Goal: Transaction & Acquisition: Subscribe to service/newsletter

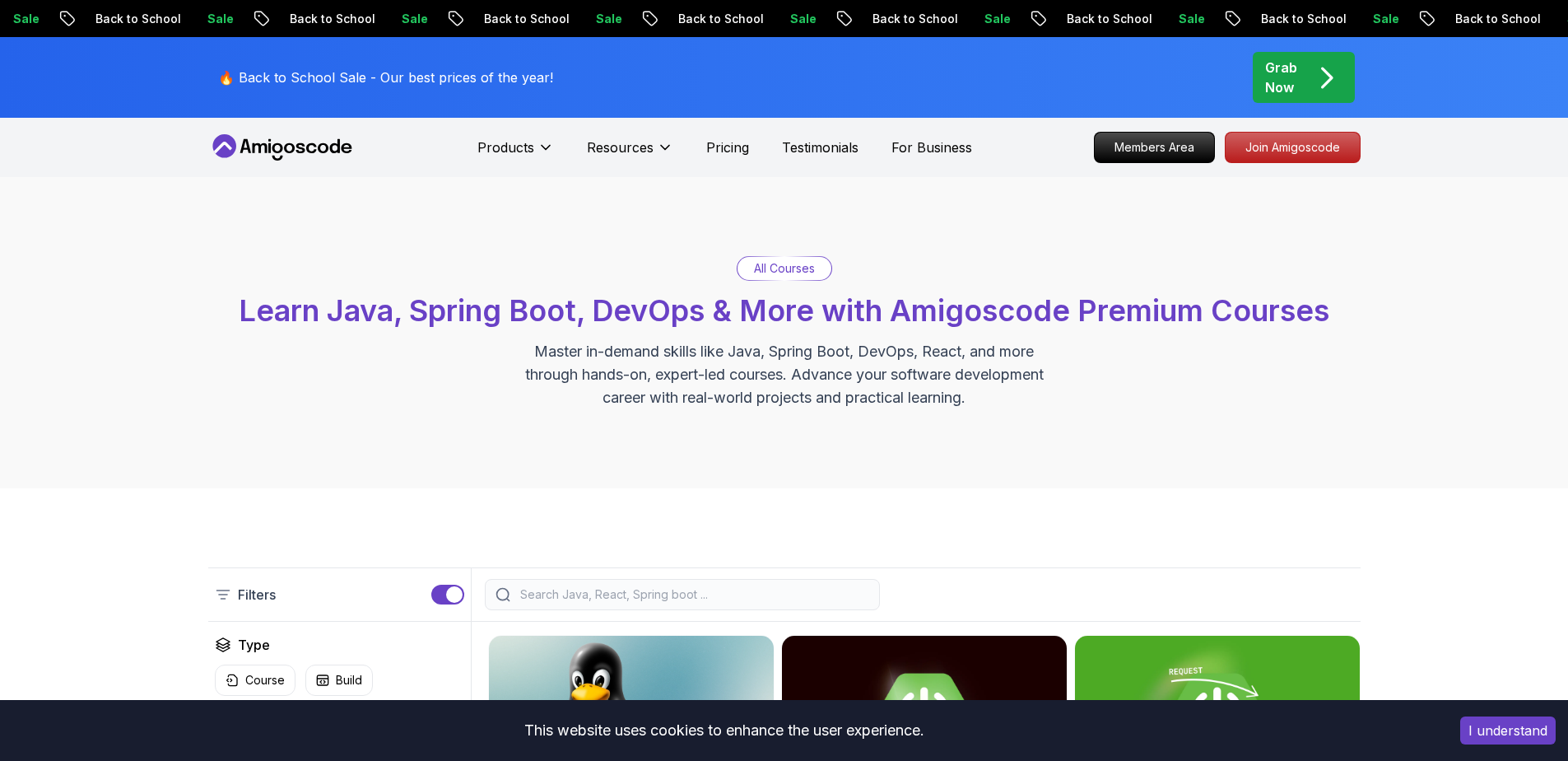
click at [1247, 23] on p "Back to School" at bounding box center [1302, 19] width 112 height 16
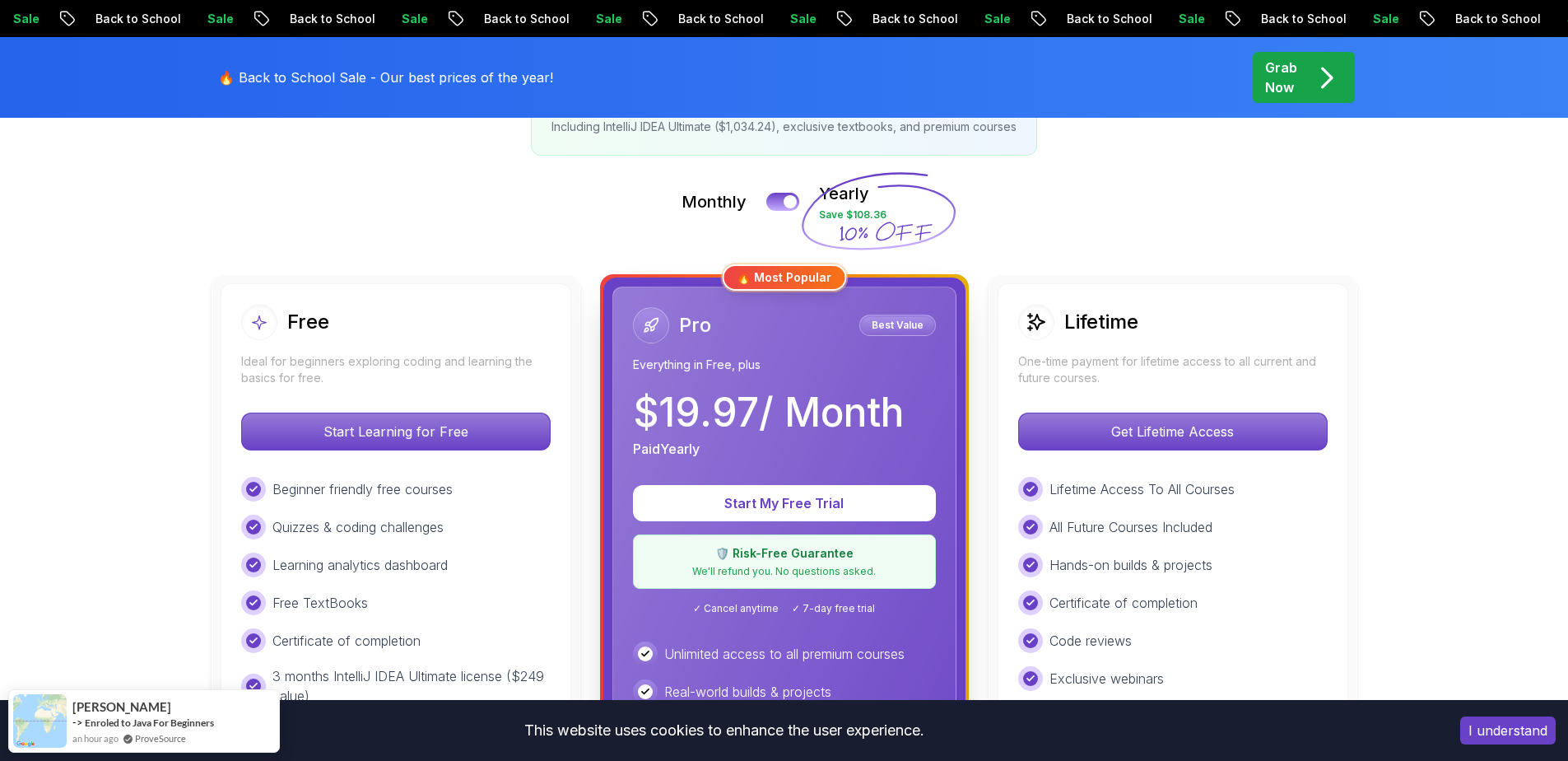
scroll to position [330, 0]
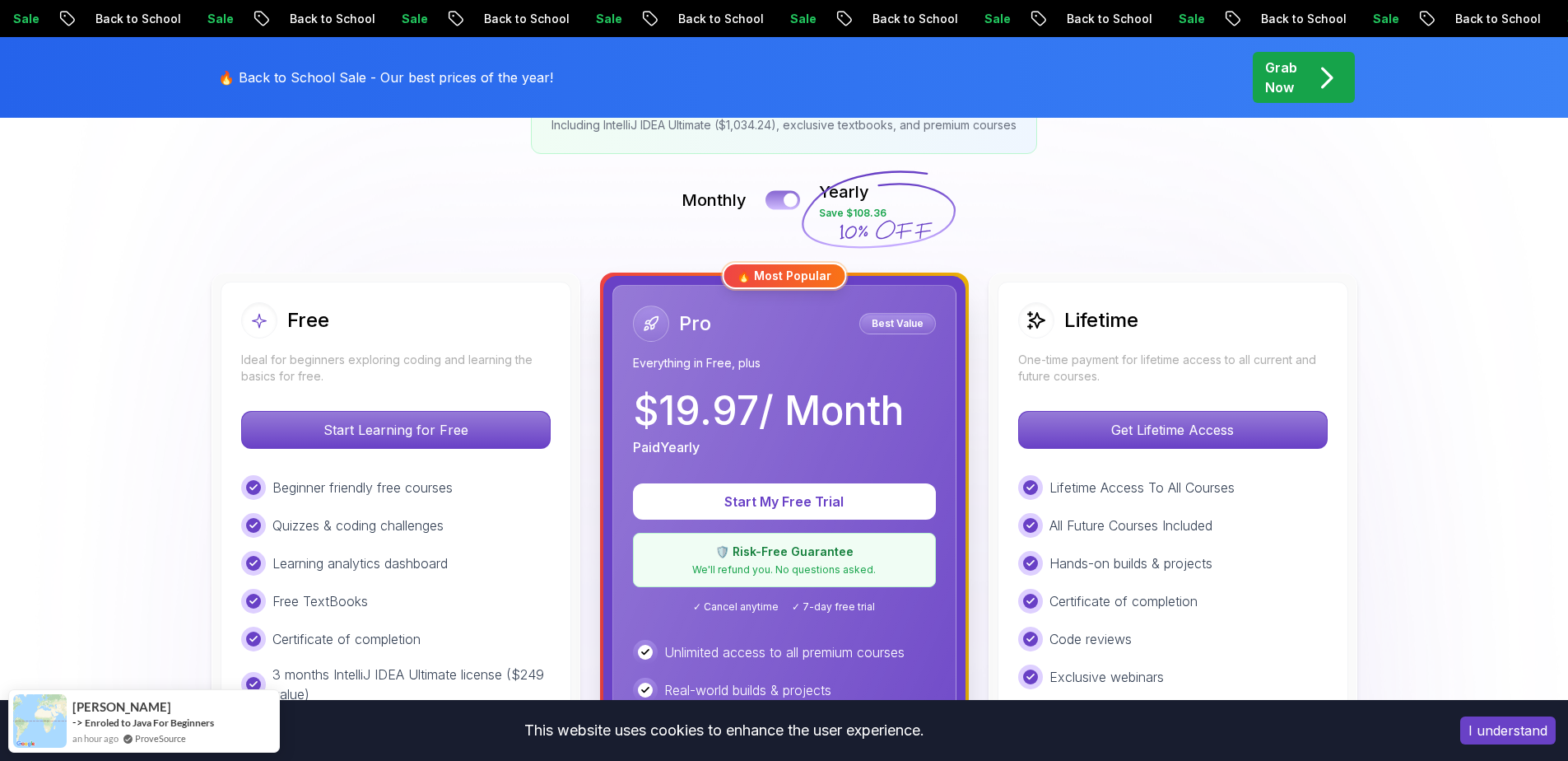
click at [784, 207] on button at bounding box center [783, 199] width 34 height 19
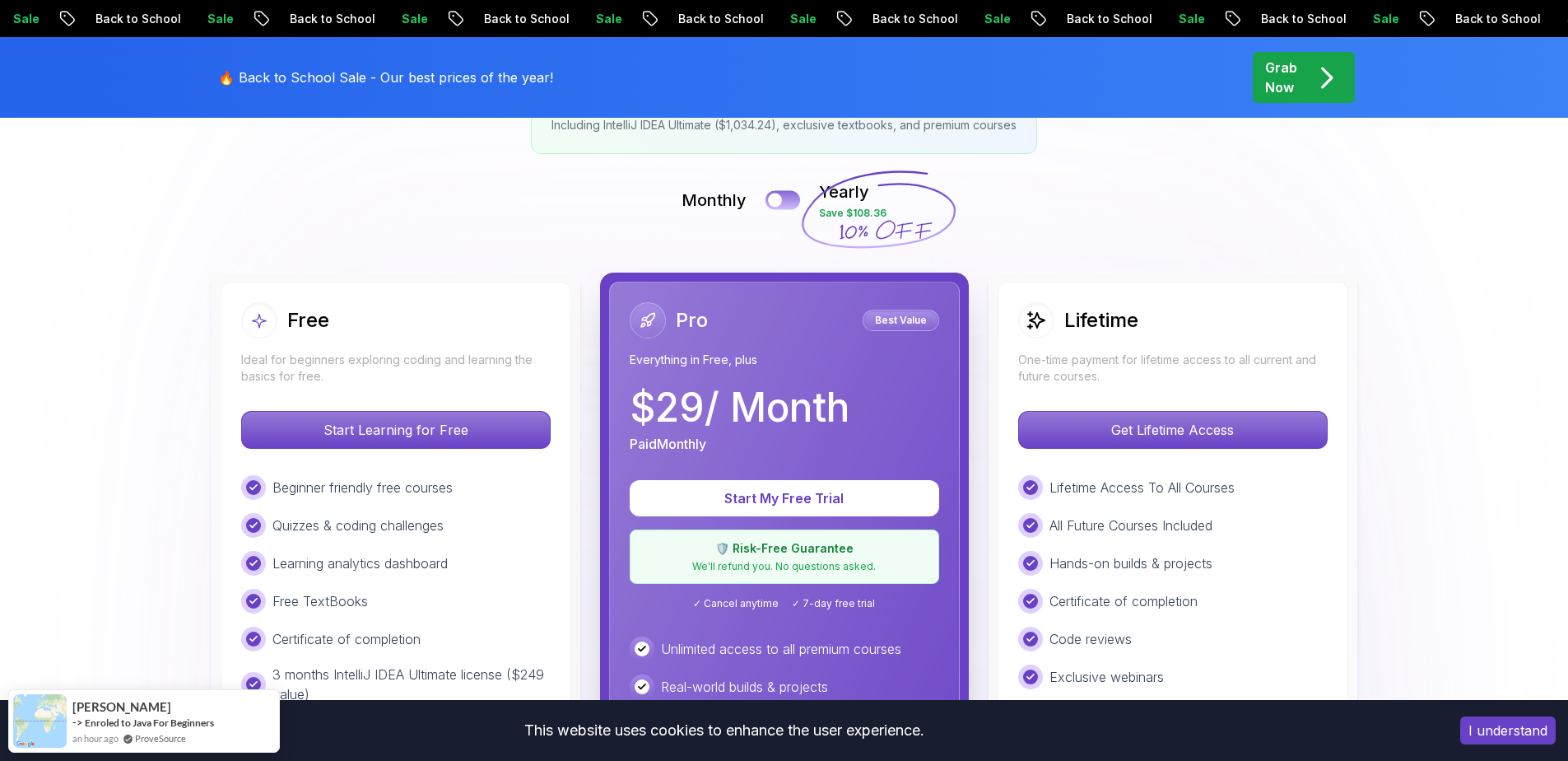
click at [784, 207] on button at bounding box center [783, 199] width 34 height 19
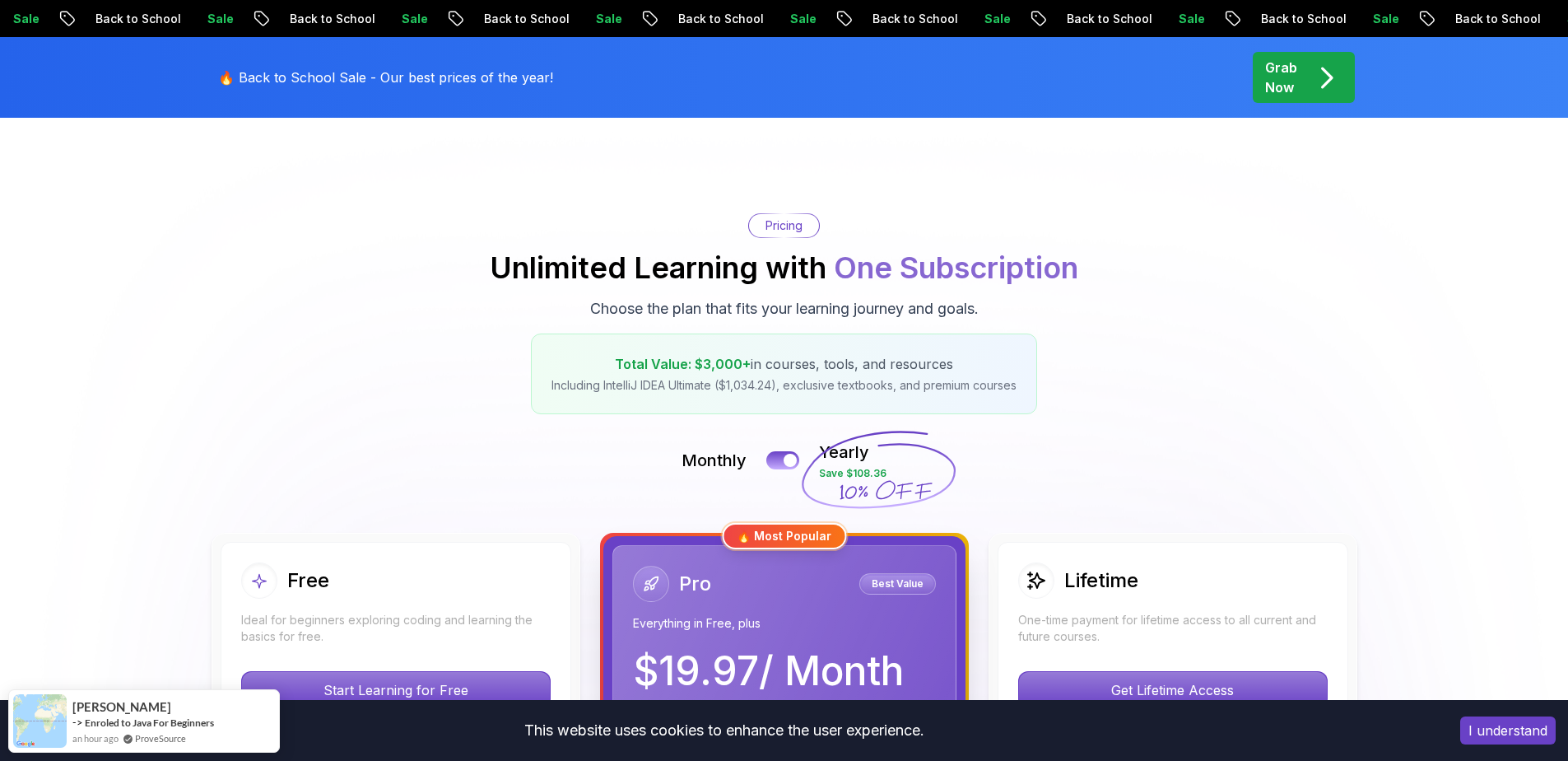
scroll to position [0, 0]
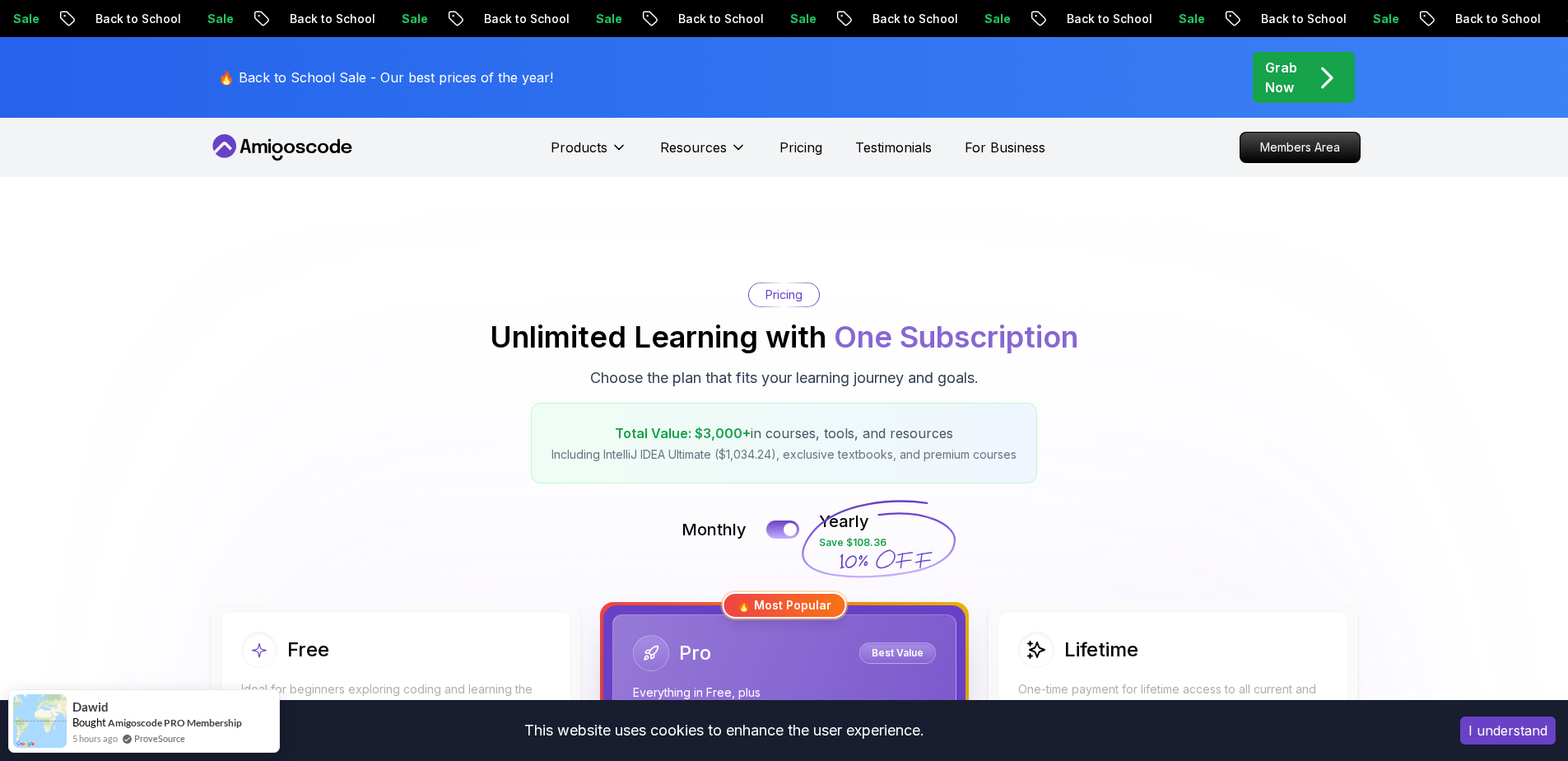
click at [1500, 729] on button "I understand" at bounding box center [1508, 730] width 95 height 28
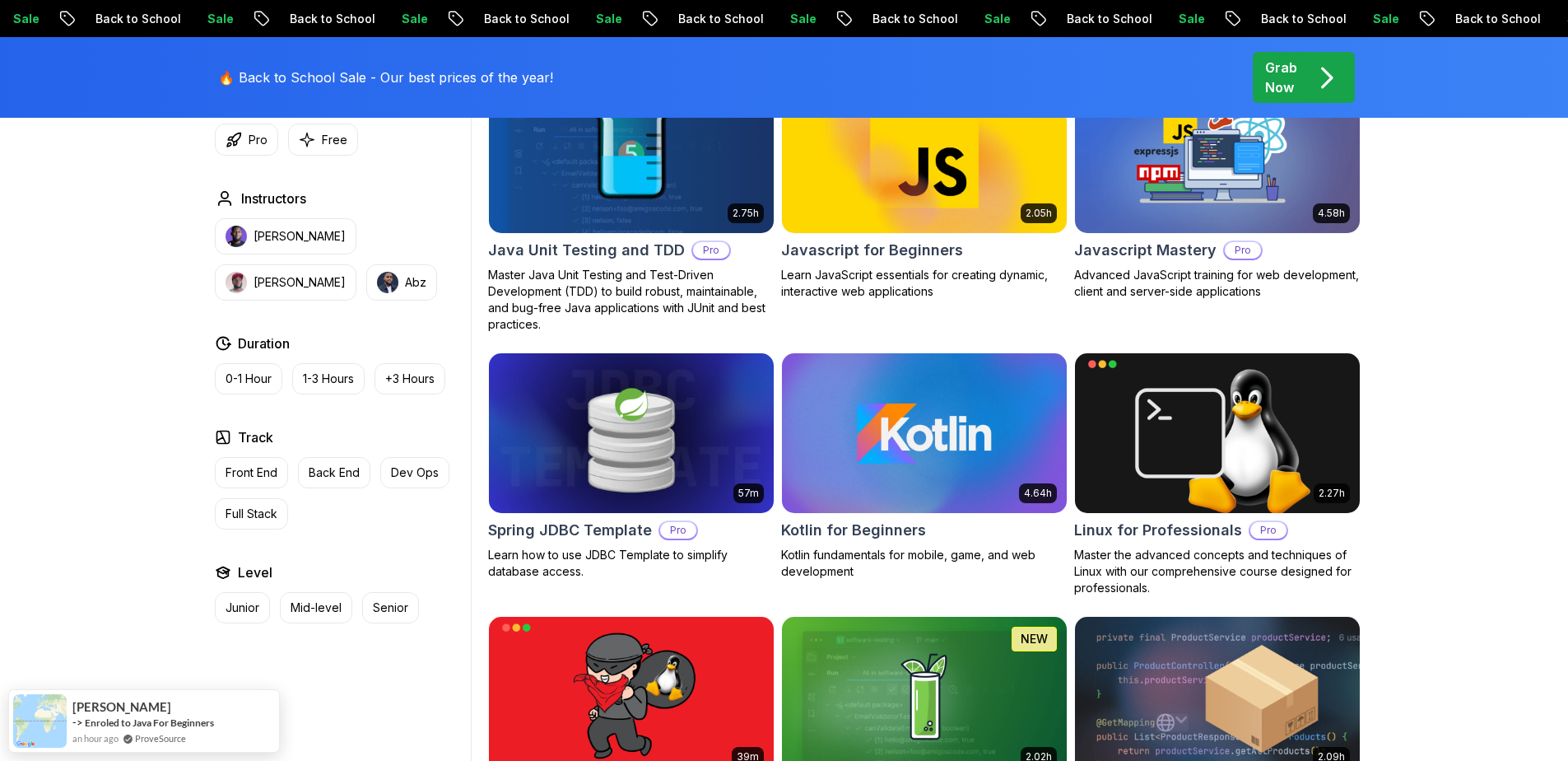
scroll to position [3212, 0]
